Goal: Task Accomplishment & Management: Manage account settings

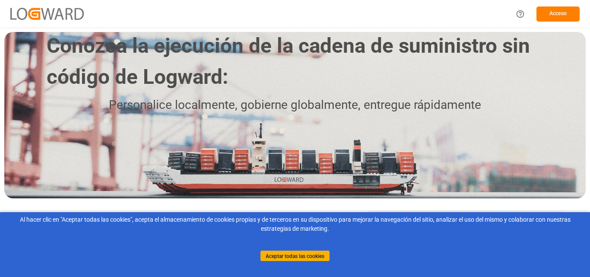
click at [552, 15] on font "Acceso" at bounding box center [557, 13] width 17 height 6
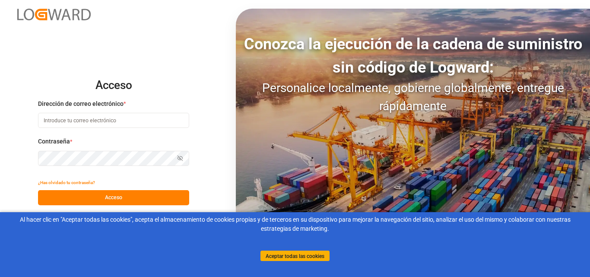
type input "[EMAIL_ADDRESS][DOMAIN_NAME]"
click at [116, 201] on button "Acceso" at bounding box center [113, 197] width 151 height 15
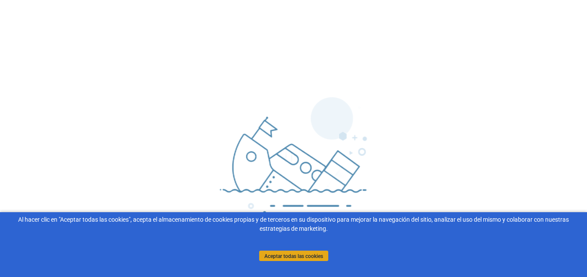
click at [294, 253] on font "Aceptar todas las cookies" at bounding box center [293, 255] width 59 height 6
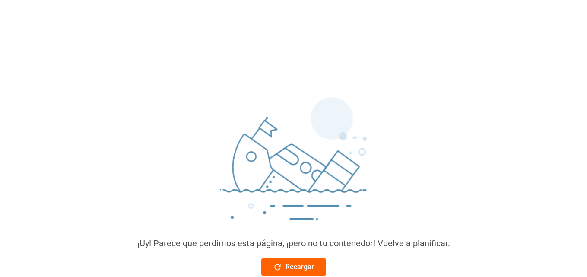
click at [313, 265] on font "Recargar" at bounding box center [299, 266] width 28 height 8
